Goal: Task Accomplishment & Management: Manage account settings

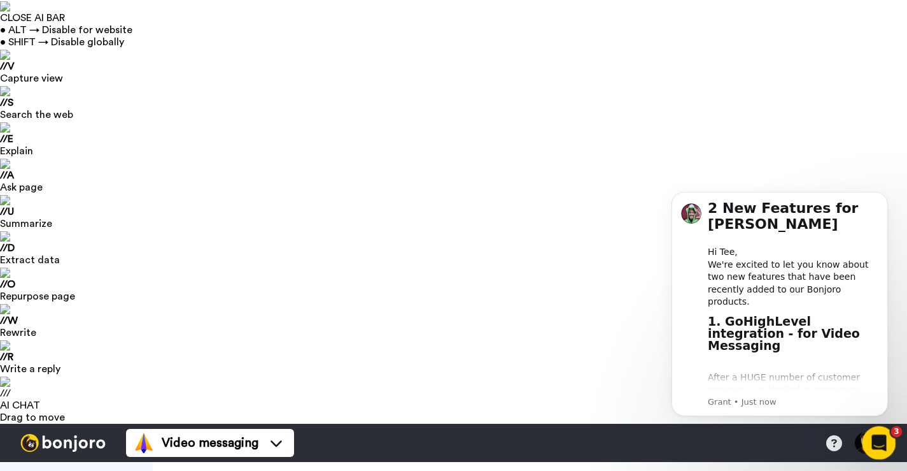
click at [881, 438] on icon "Open Intercom Messenger" at bounding box center [877, 440] width 21 height 21
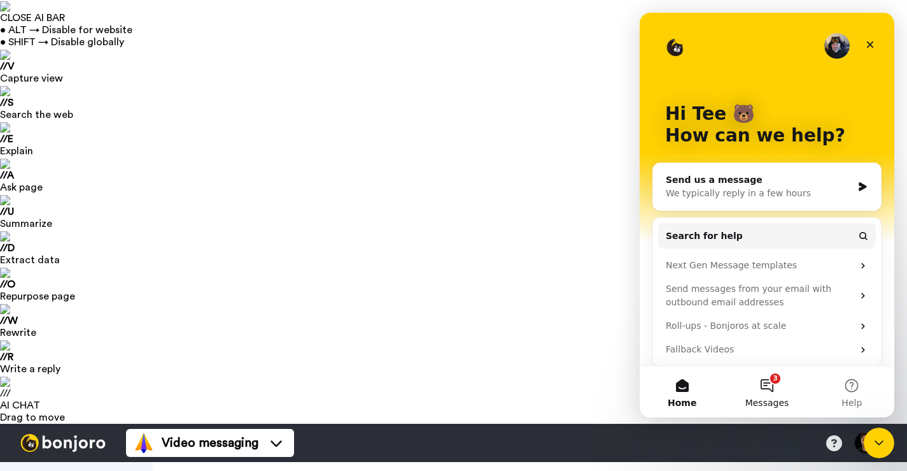
click at [757, 387] on button "3 Messages" at bounding box center [767, 391] width 85 height 51
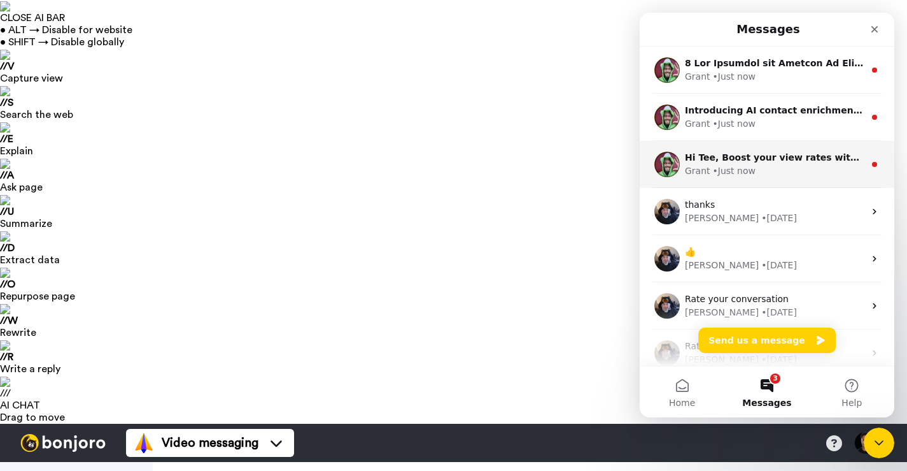
click at [812, 169] on div "Grant • Just now" at bounding box center [775, 170] width 180 height 13
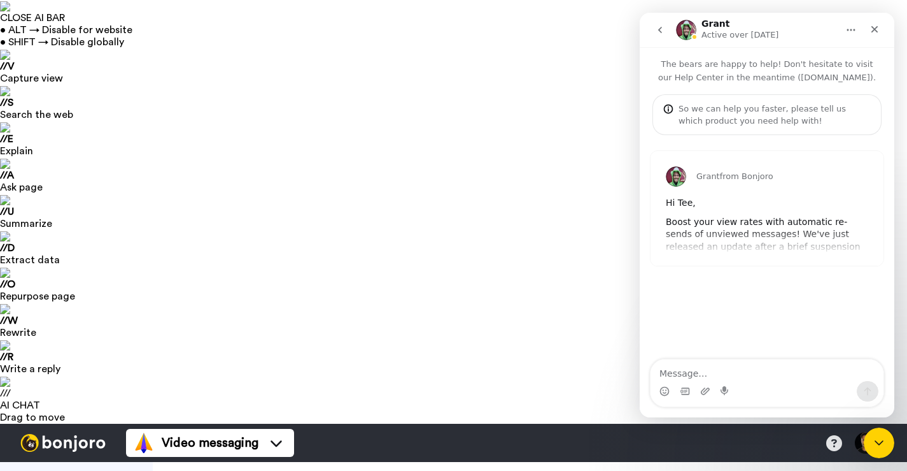
click at [664, 31] on icon "go back" at bounding box center [660, 30] width 10 height 10
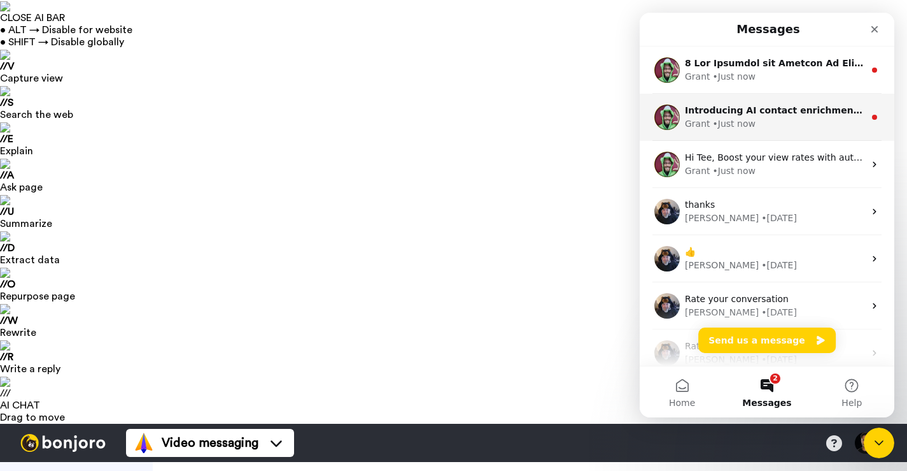
click at [779, 122] on div "Grant • Just now" at bounding box center [775, 123] width 180 height 13
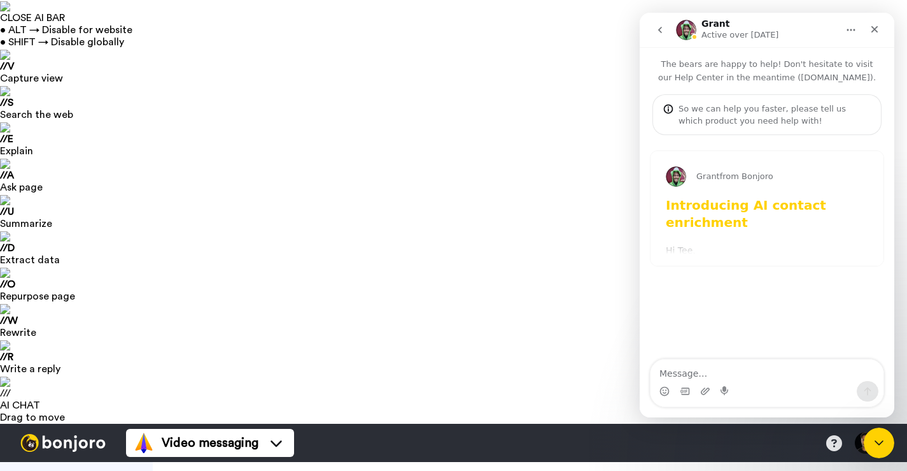
click at [658, 29] on icon "go back" at bounding box center [660, 30] width 10 height 10
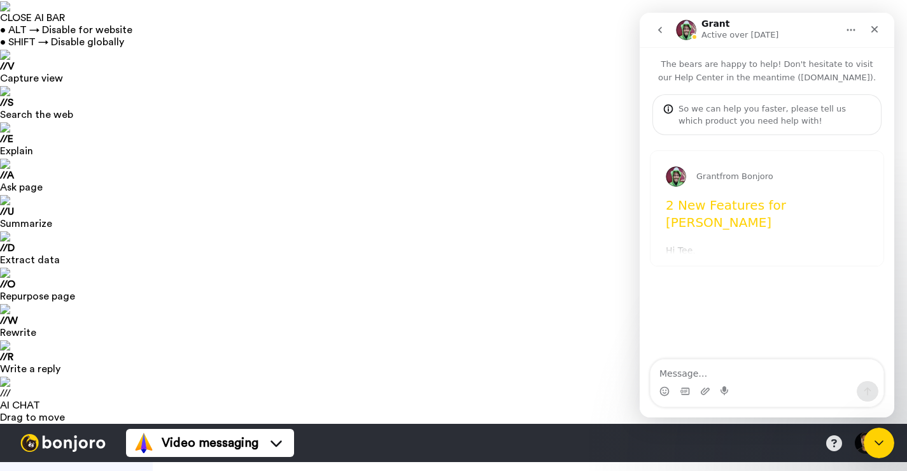
click at [664, 34] on icon "go back" at bounding box center [660, 30] width 10 height 10
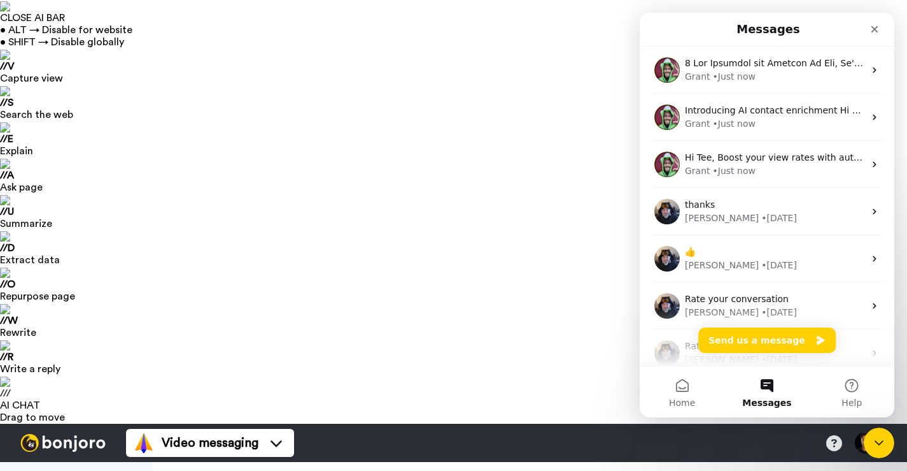
click at [878, 436] on icon "Close Intercom Messenger" at bounding box center [877, 440] width 15 height 15
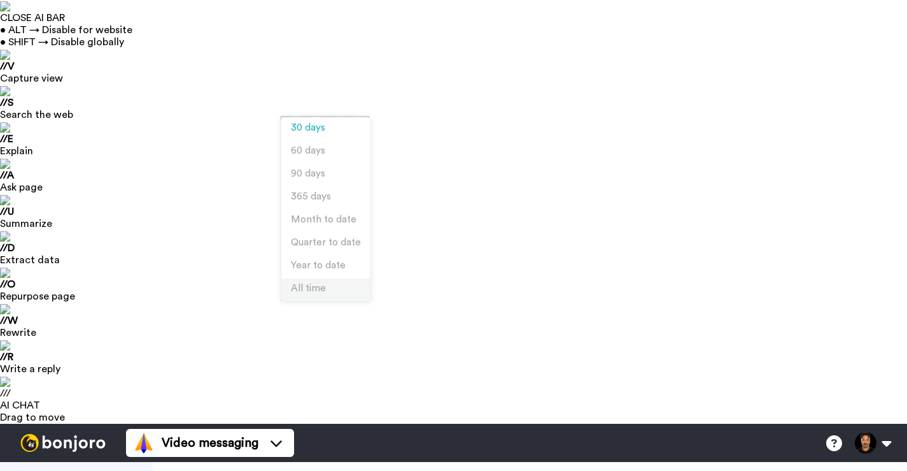
click at [336, 281] on li "All time" at bounding box center [325, 289] width 89 height 23
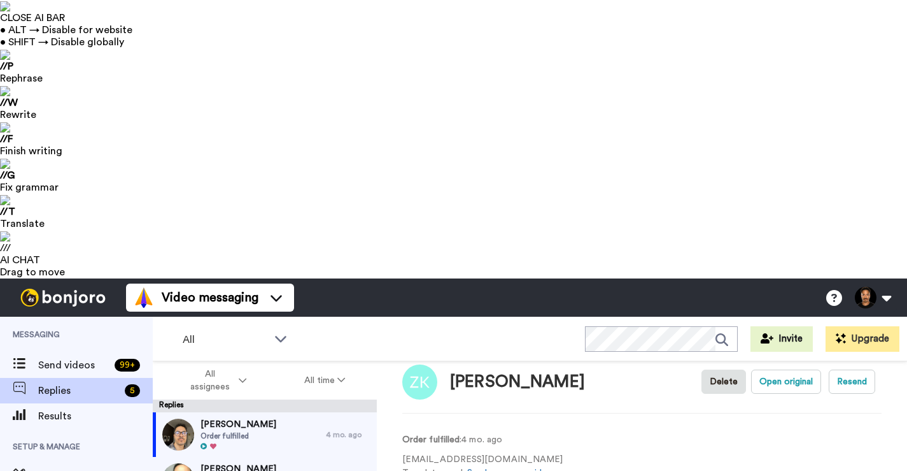
scroll to position [19, 0]
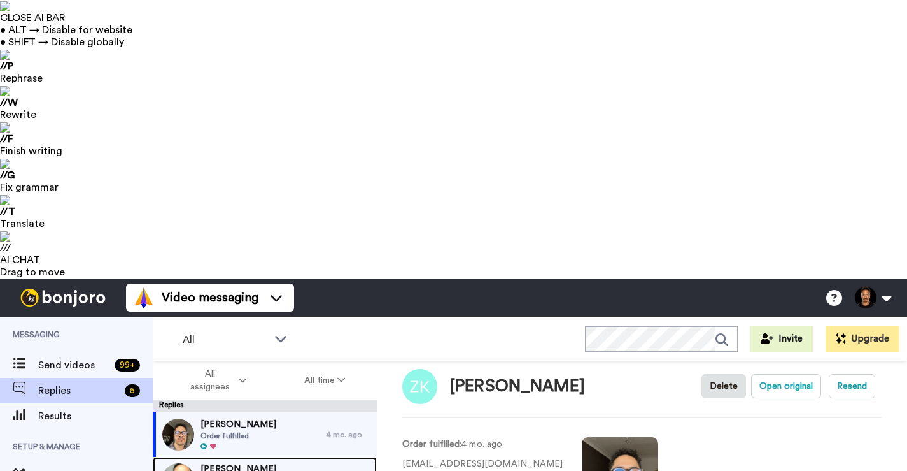
click at [309, 457] on div "Kersten Schäfer Order fulfilled" at bounding box center [239, 479] width 173 height 45
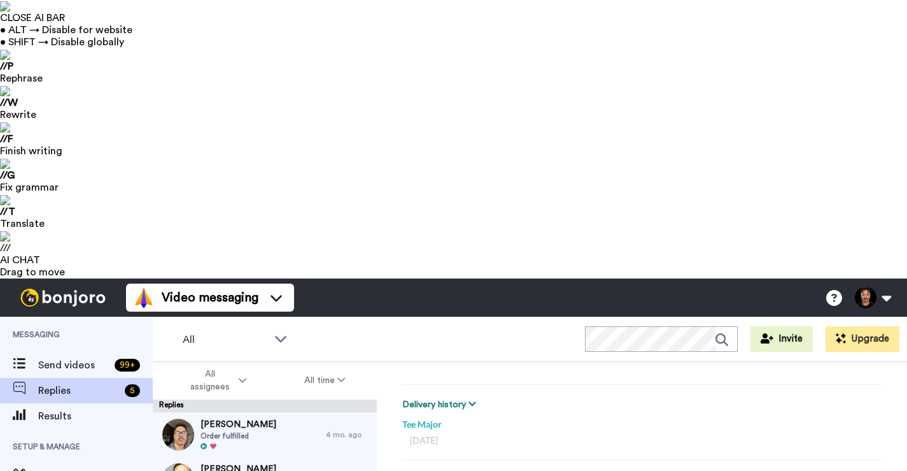
scroll to position [166, 0]
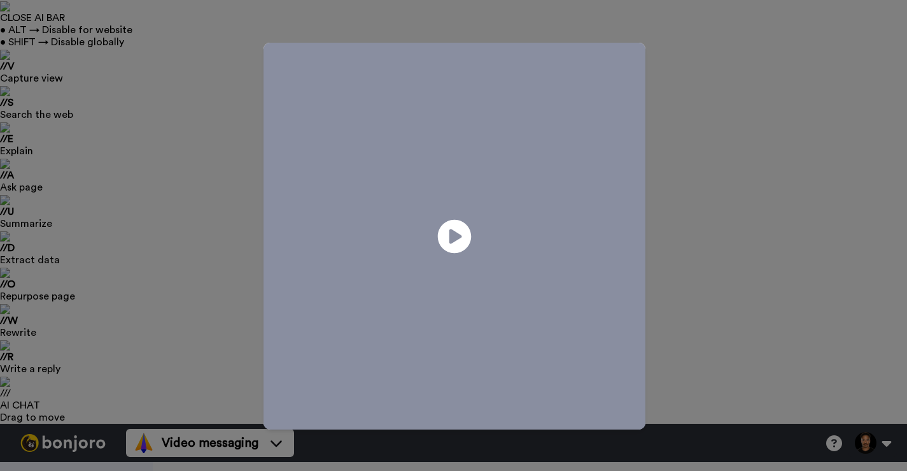
click at [455, 244] on icon at bounding box center [454, 236] width 34 height 34
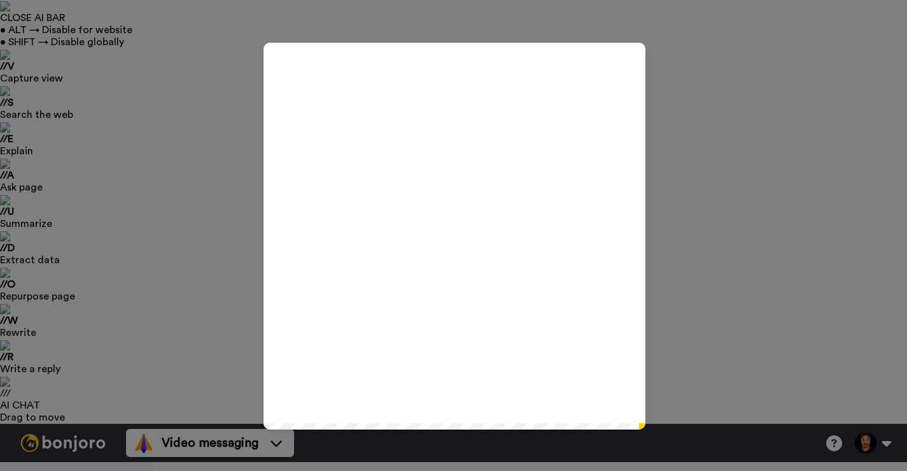
click at [722, 173] on div "Play/Pause 0:28 / 0:28" at bounding box center [453, 235] width 907 height 471
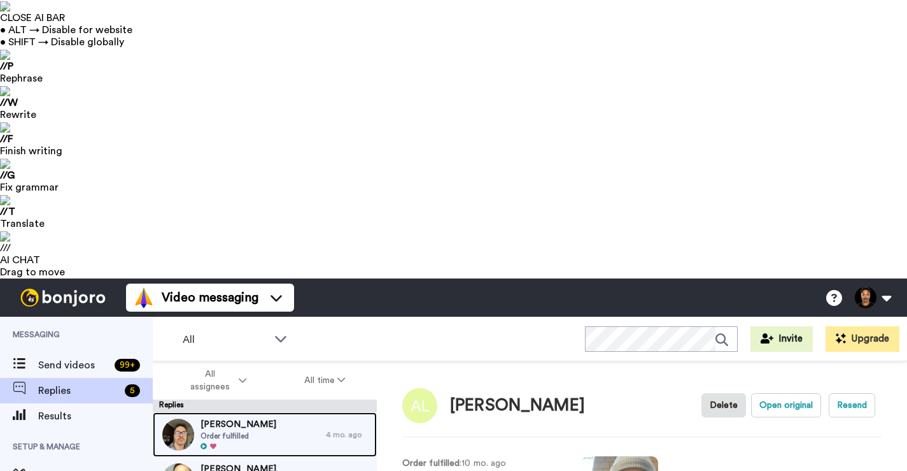
click at [288, 412] on div "Zoltan Kincses Order fulfilled" at bounding box center [239, 434] width 173 height 45
type textarea "x"
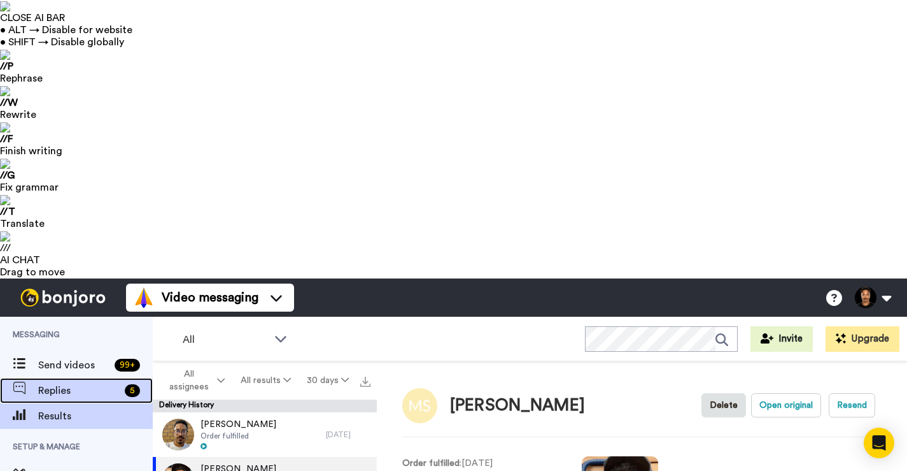
click at [112, 383] on span "Replies" at bounding box center [79, 390] width 82 height 15
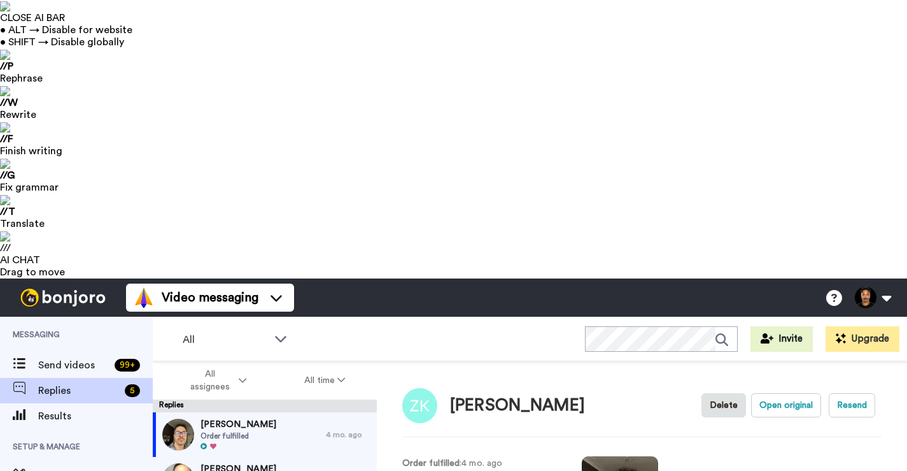
type textarea "x"
